Goal: Information Seeking & Learning: Learn about a topic

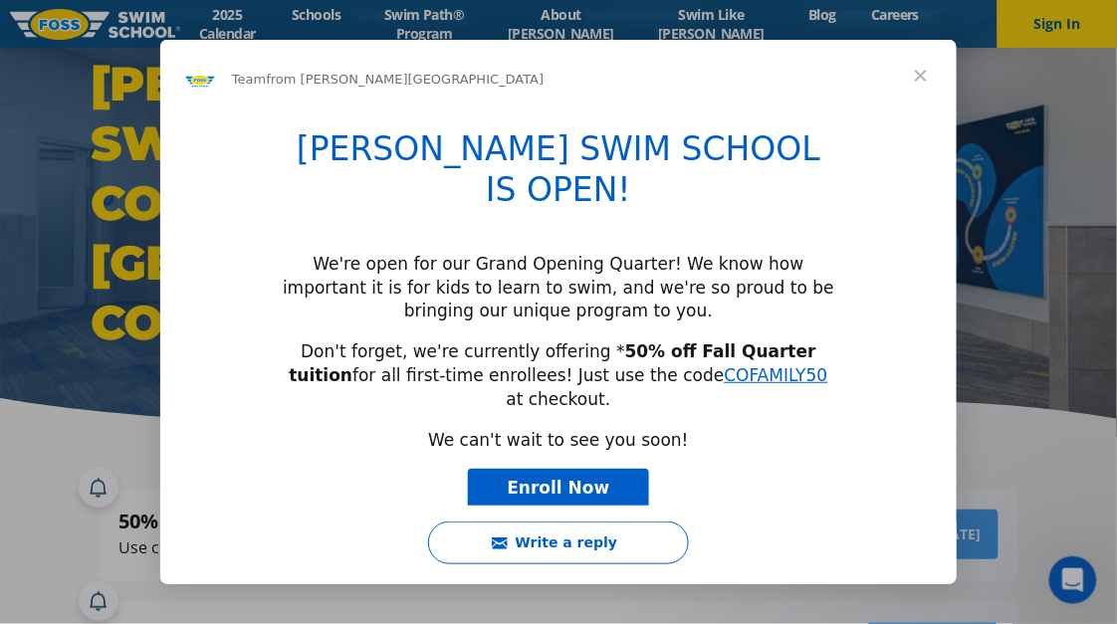
click at [923, 70] on span "Close" at bounding box center [921, 76] width 72 height 72
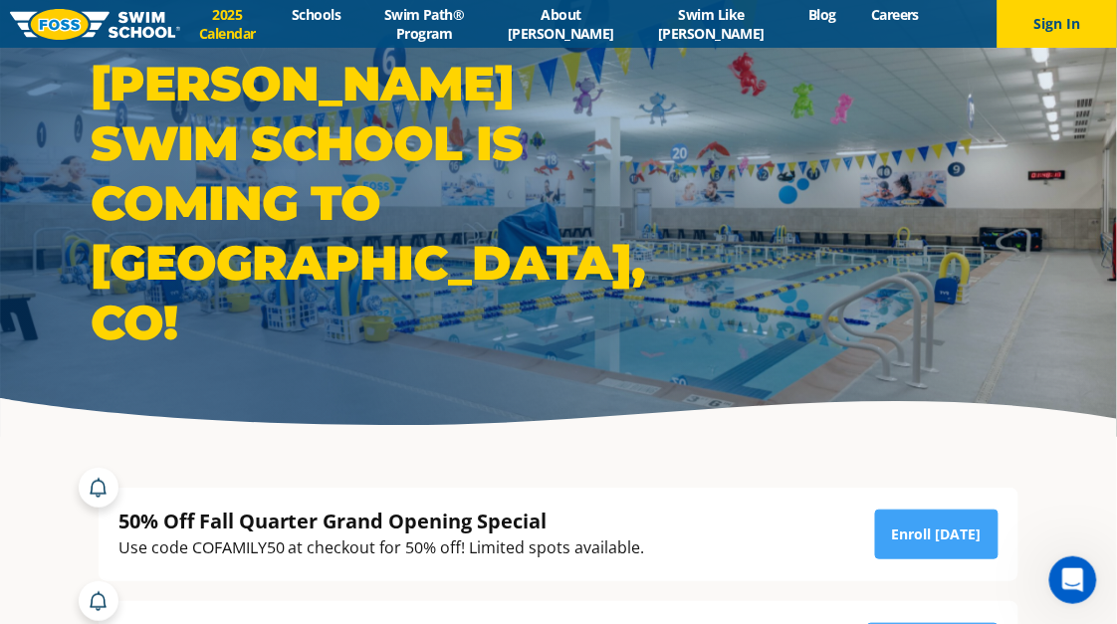
click at [238, 28] on link "2025 Calendar" at bounding box center [227, 24] width 95 height 38
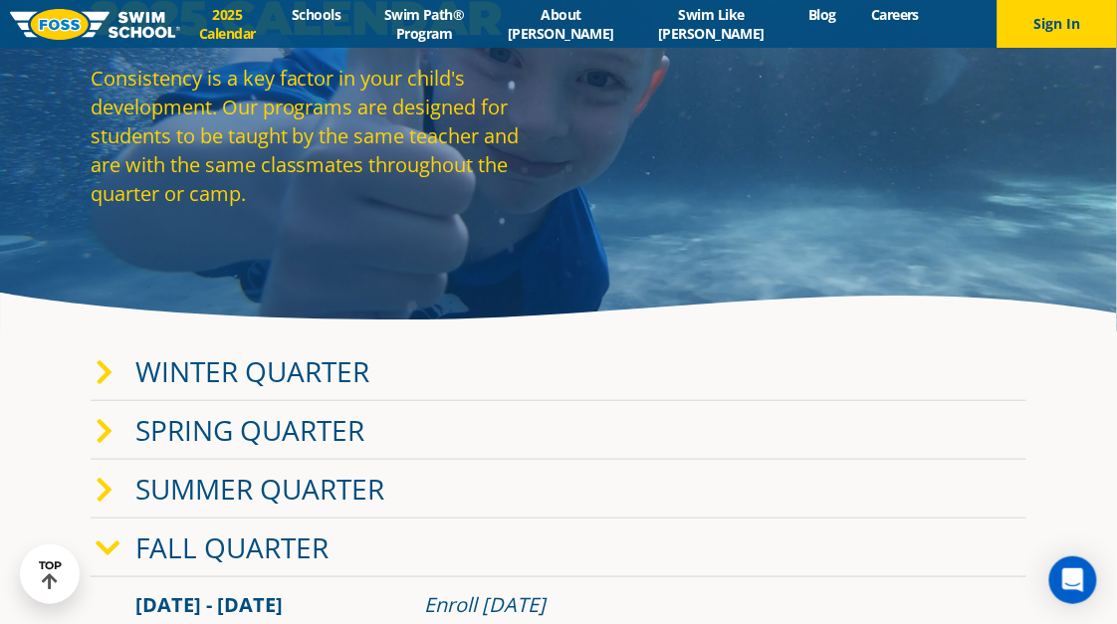
scroll to position [167, 0]
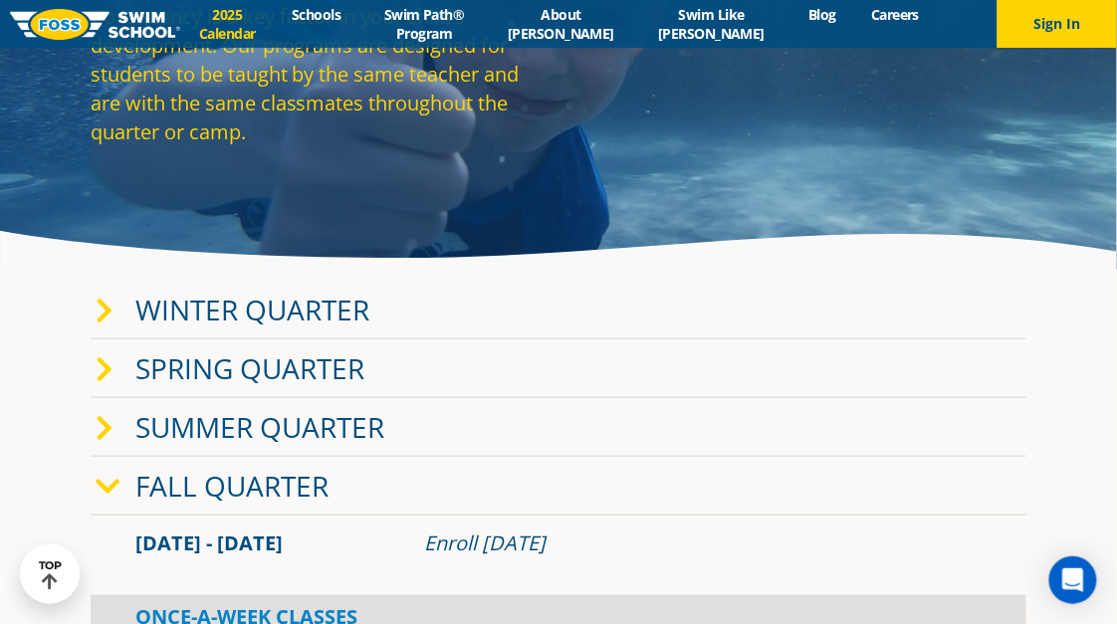
click at [291, 475] on link "Fall Quarter" at bounding box center [231, 486] width 193 height 38
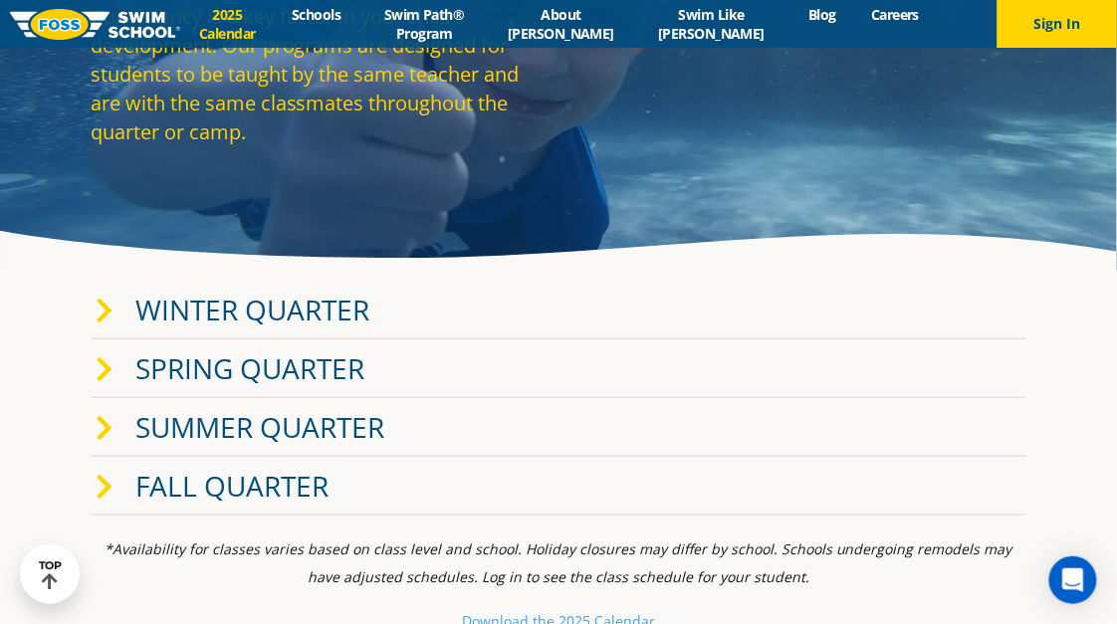
click at [107, 482] on icon at bounding box center [105, 487] width 18 height 28
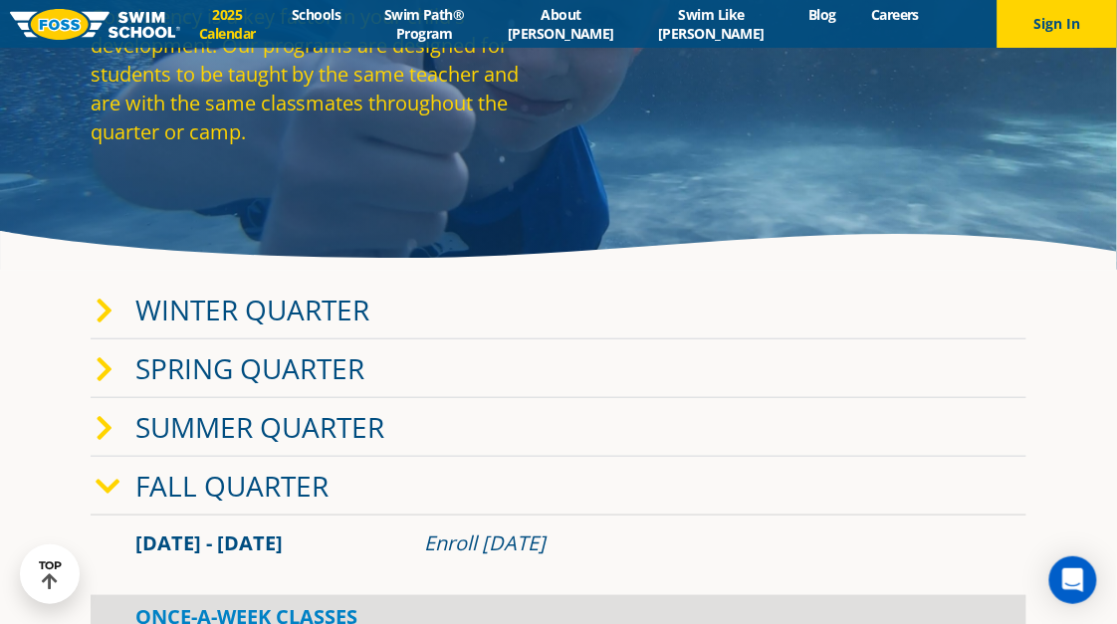
click at [107, 482] on icon at bounding box center [108, 487] width 25 height 28
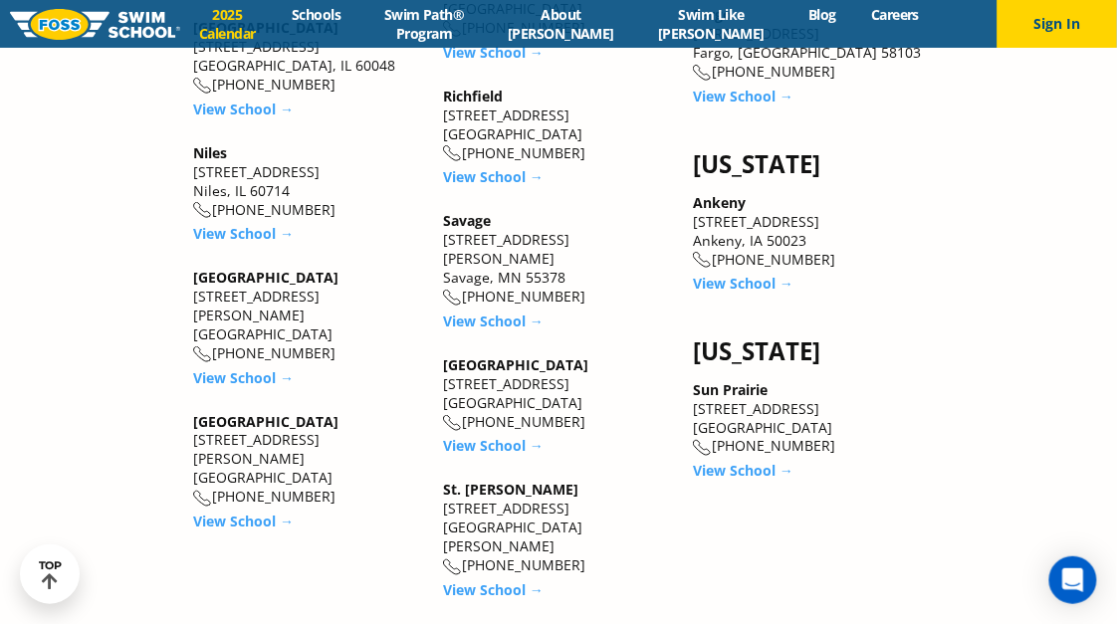
scroll to position [2114, 0]
